Goal: Information Seeking & Learning: Learn about a topic

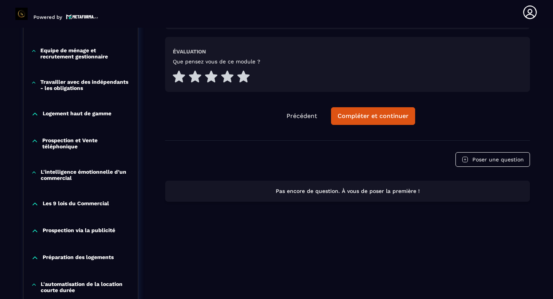
scroll to position [425, 0]
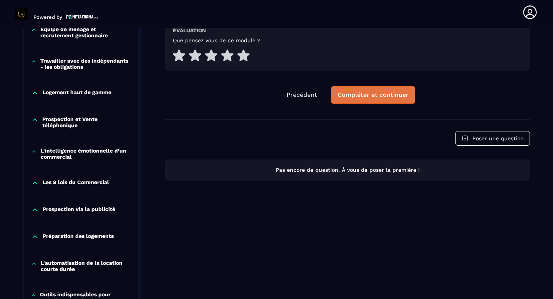
click at [360, 98] on div "Compléter et continuer" at bounding box center [373, 95] width 71 height 8
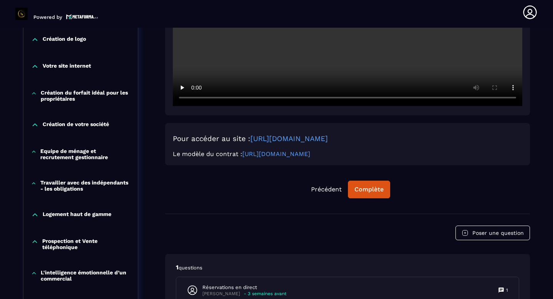
scroll to position [303, 0]
click at [372, 192] on div "Complète" at bounding box center [369, 189] width 29 height 8
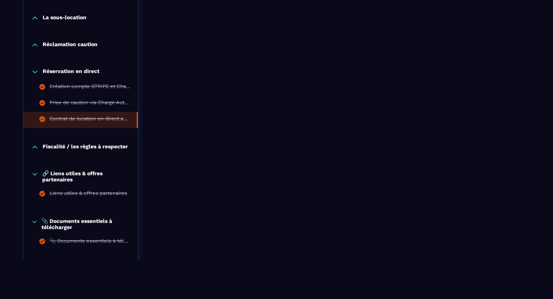
scroll to position [750, 0]
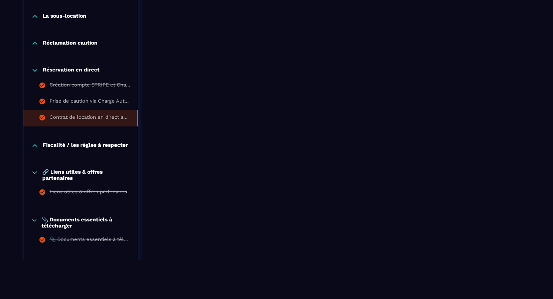
click at [31, 149] on div "Fiscalité / les règles à respecter" at bounding box center [80, 146] width 115 height 8
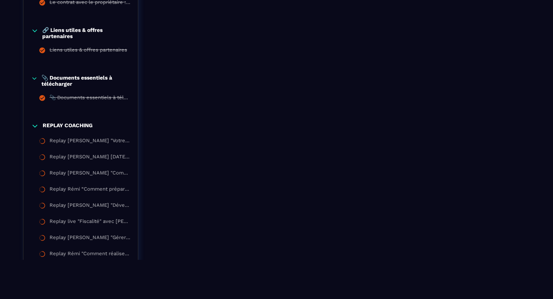
scroll to position [1003, 0]
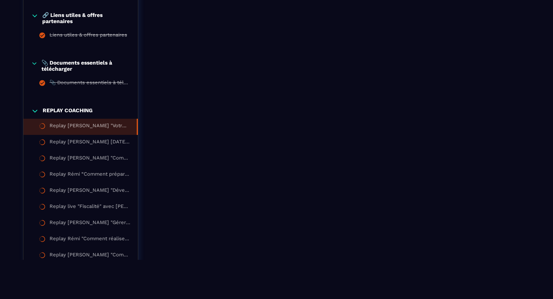
click at [88, 131] on div "Replay [PERSON_NAME] "Votre envie de réussir doit être plus forte que vos peurs…" at bounding box center [90, 127] width 80 height 8
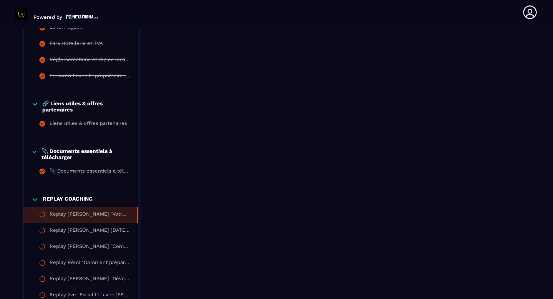
scroll to position [963, 0]
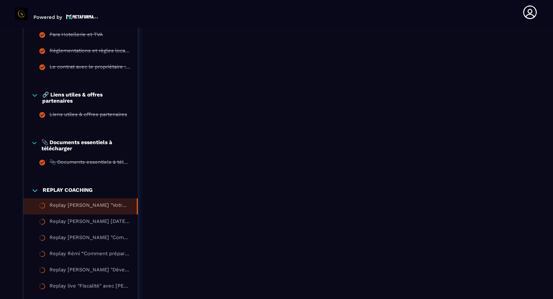
click at [36, 147] on icon at bounding box center [34, 143] width 7 height 8
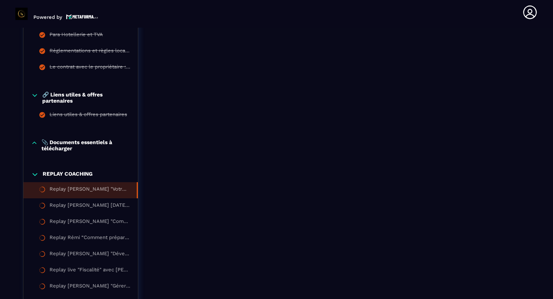
click at [38, 99] on icon at bounding box center [34, 95] width 7 height 8
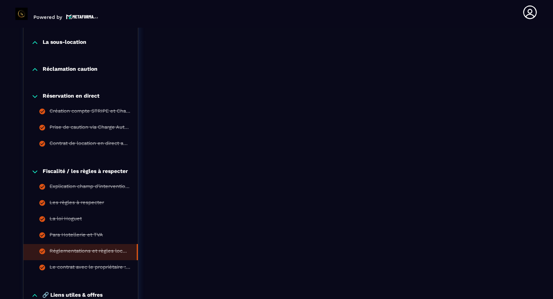
scroll to position [738, 0]
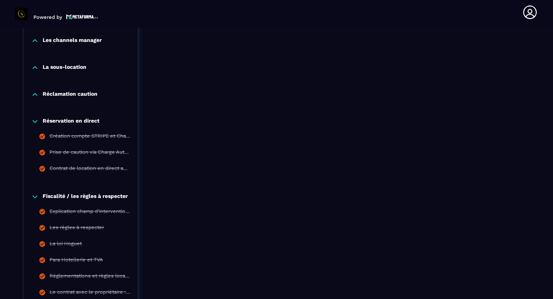
click at [33, 201] on icon at bounding box center [35, 197] width 8 height 8
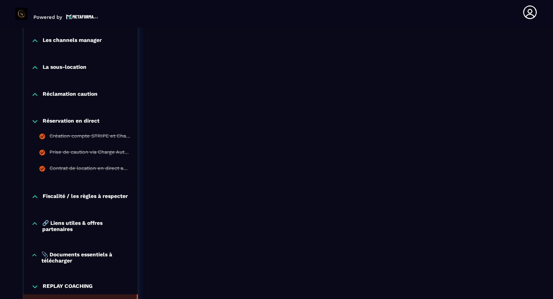
click at [35, 123] on icon at bounding box center [35, 121] width 5 height 2
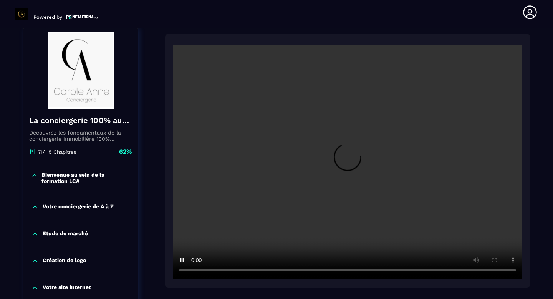
scroll to position [85, 0]
